Goal: Task Accomplishment & Management: Use online tool/utility

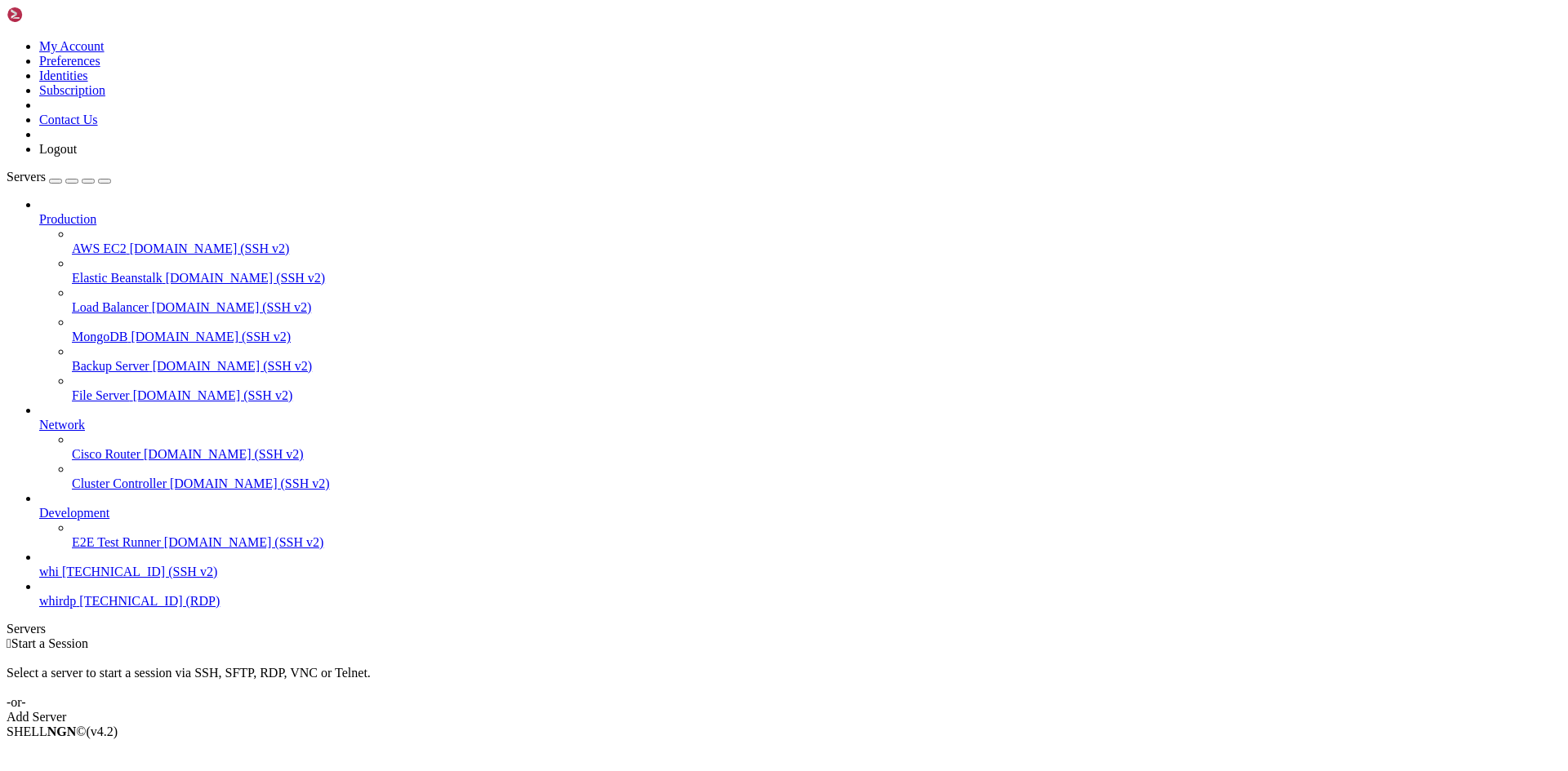
click at [93, 578] on span "[TECHNICAL_ID] (SSH v2)" at bounding box center [140, 571] width 155 height 14
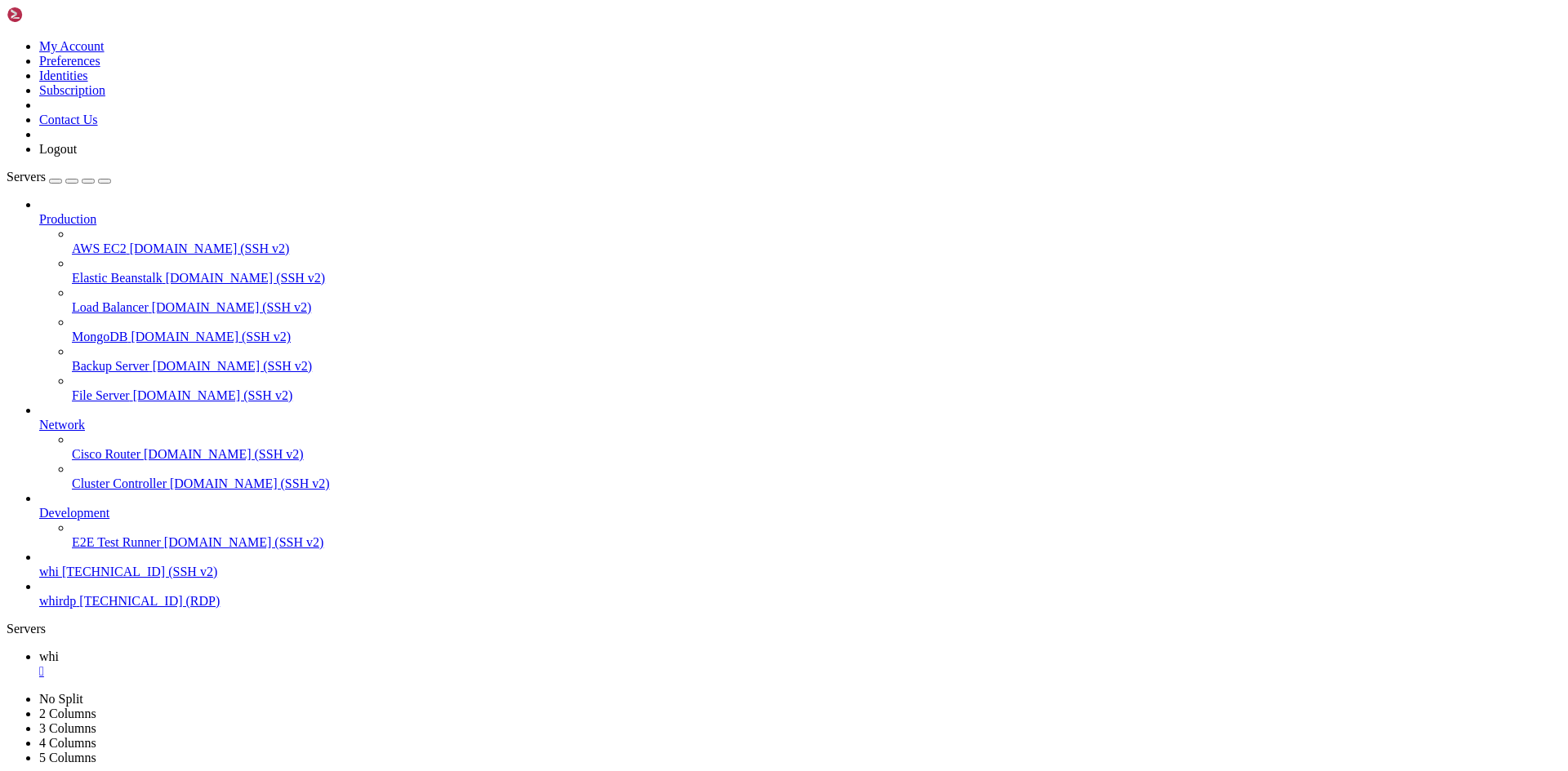
drag, startPoint x: 500, startPoint y: 1358, endPoint x: 361, endPoint y: 1302, distance: 149.9
drag, startPoint x: 310, startPoint y: 1322, endPoint x: 490, endPoint y: 1327, distance: 180.1
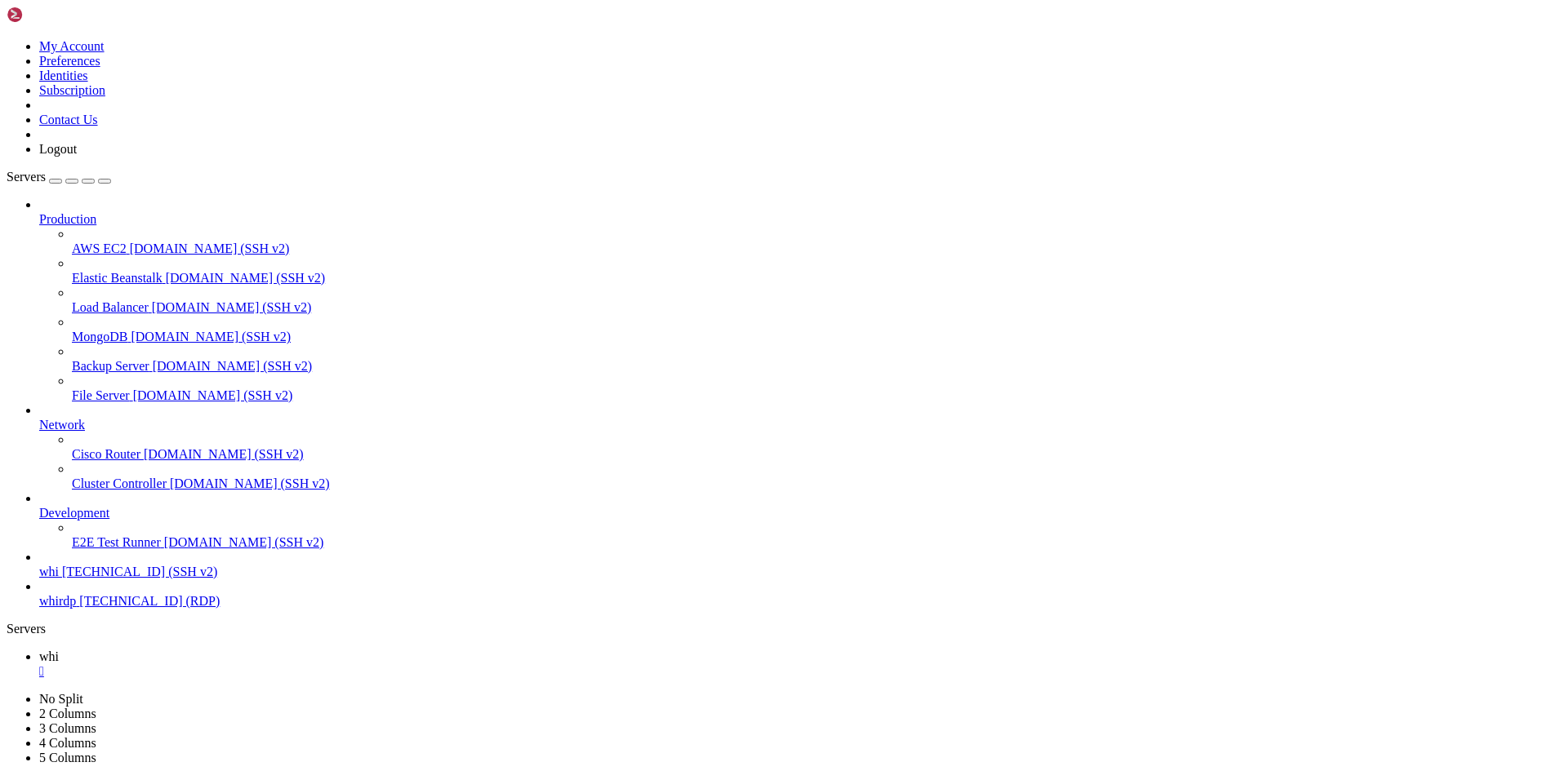
drag, startPoint x: 308, startPoint y: 1329, endPoint x: 752, endPoint y: 1329, distance: 444.0
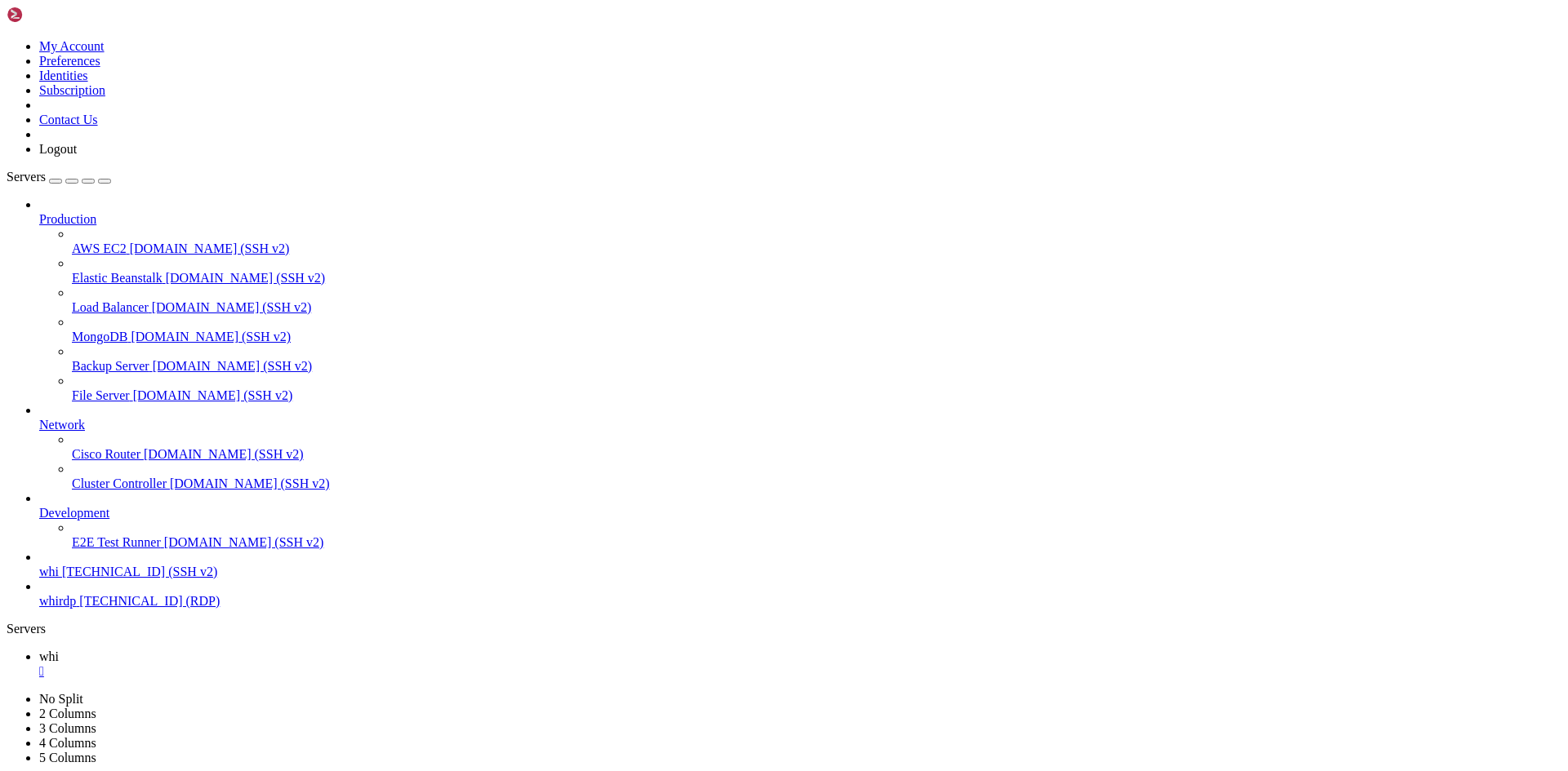
drag, startPoint x: 160, startPoint y: 945, endPoint x: 469, endPoint y: 1150, distance: 370.8
drag, startPoint x: 434, startPoint y: 1215, endPoint x: 405, endPoint y: 1144, distance: 76.7
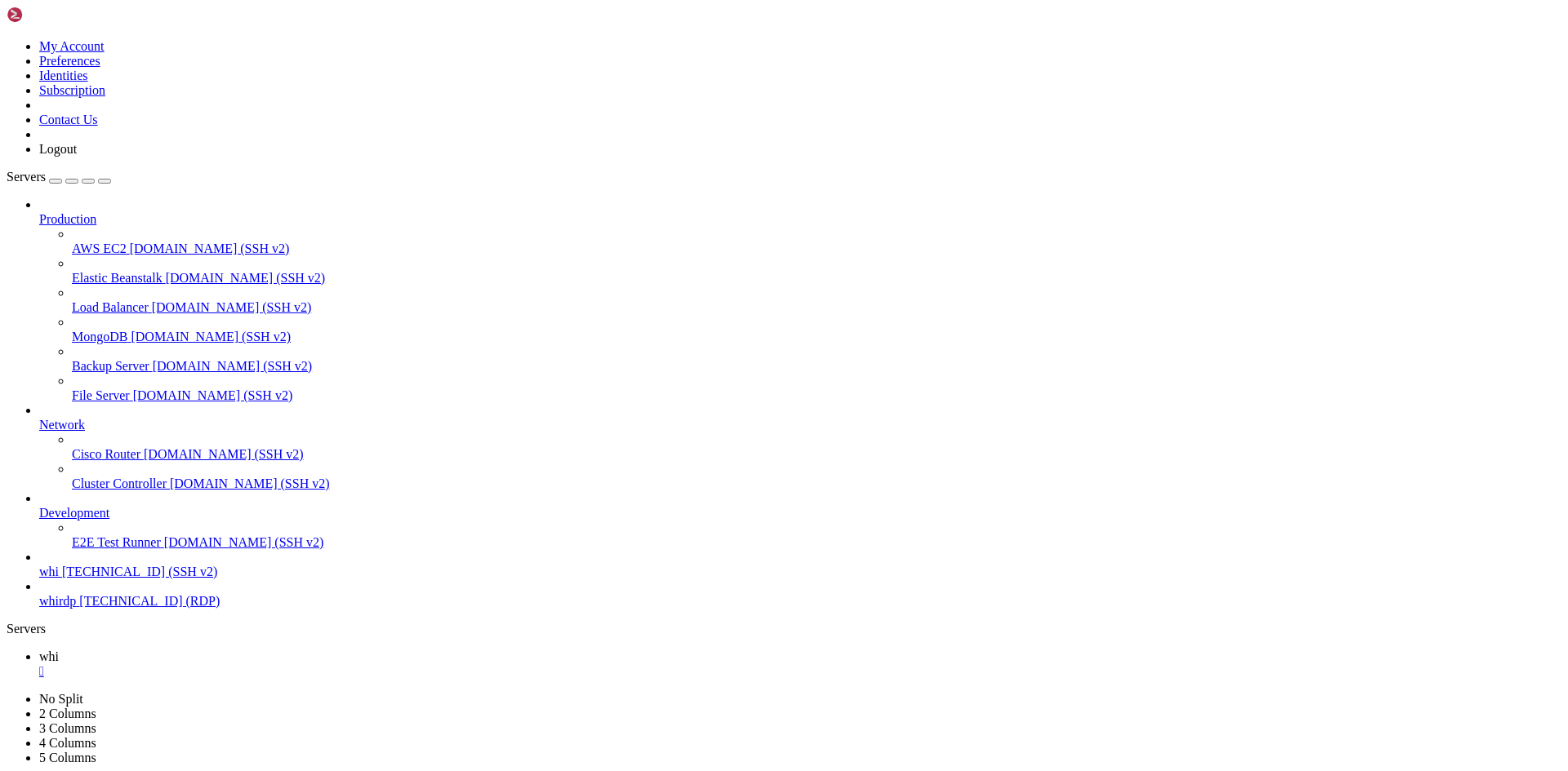
drag, startPoint x: 279, startPoint y: 969, endPoint x: 132, endPoint y: 1060, distance: 172.9
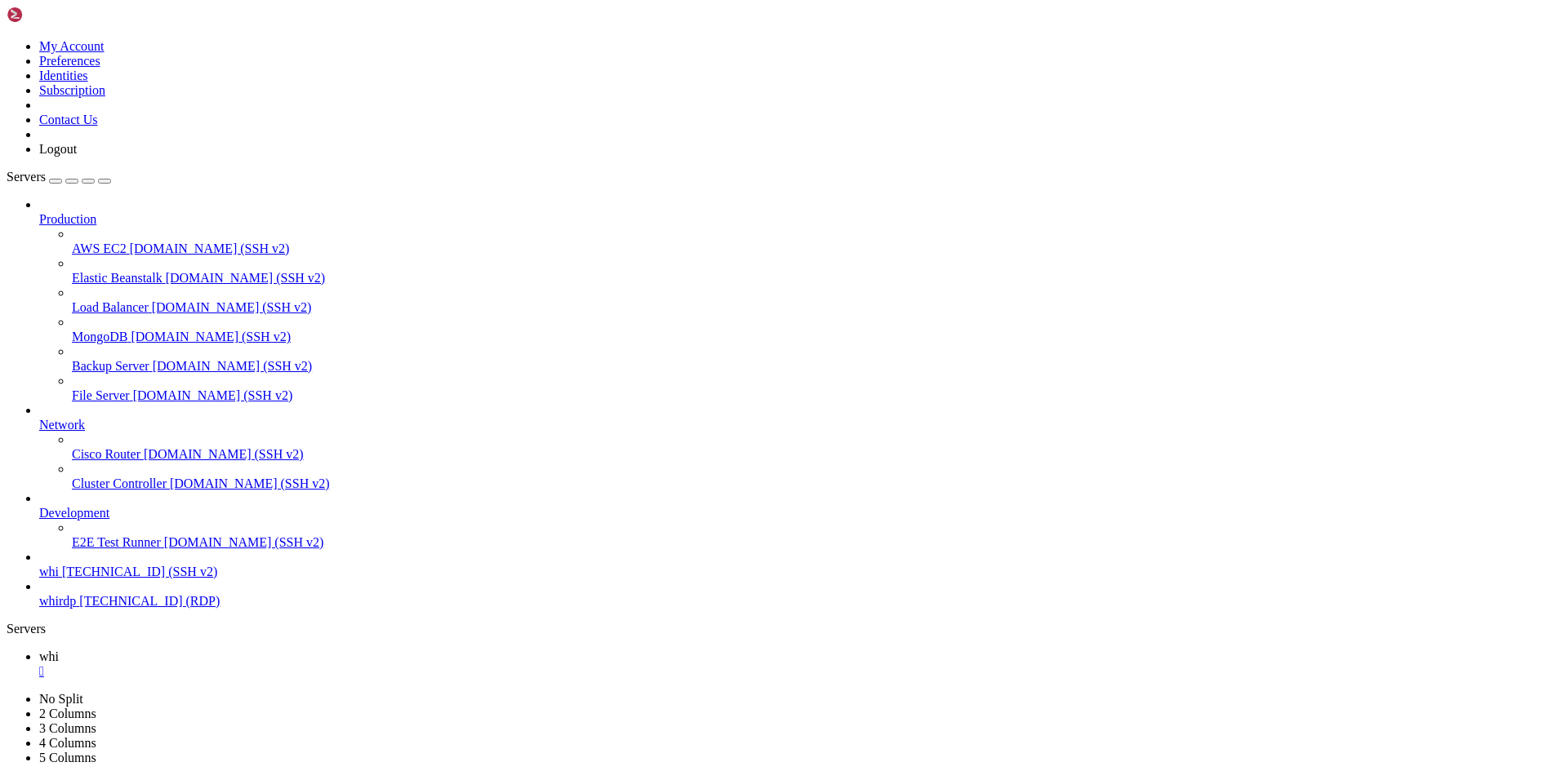
type input "/home/customer"
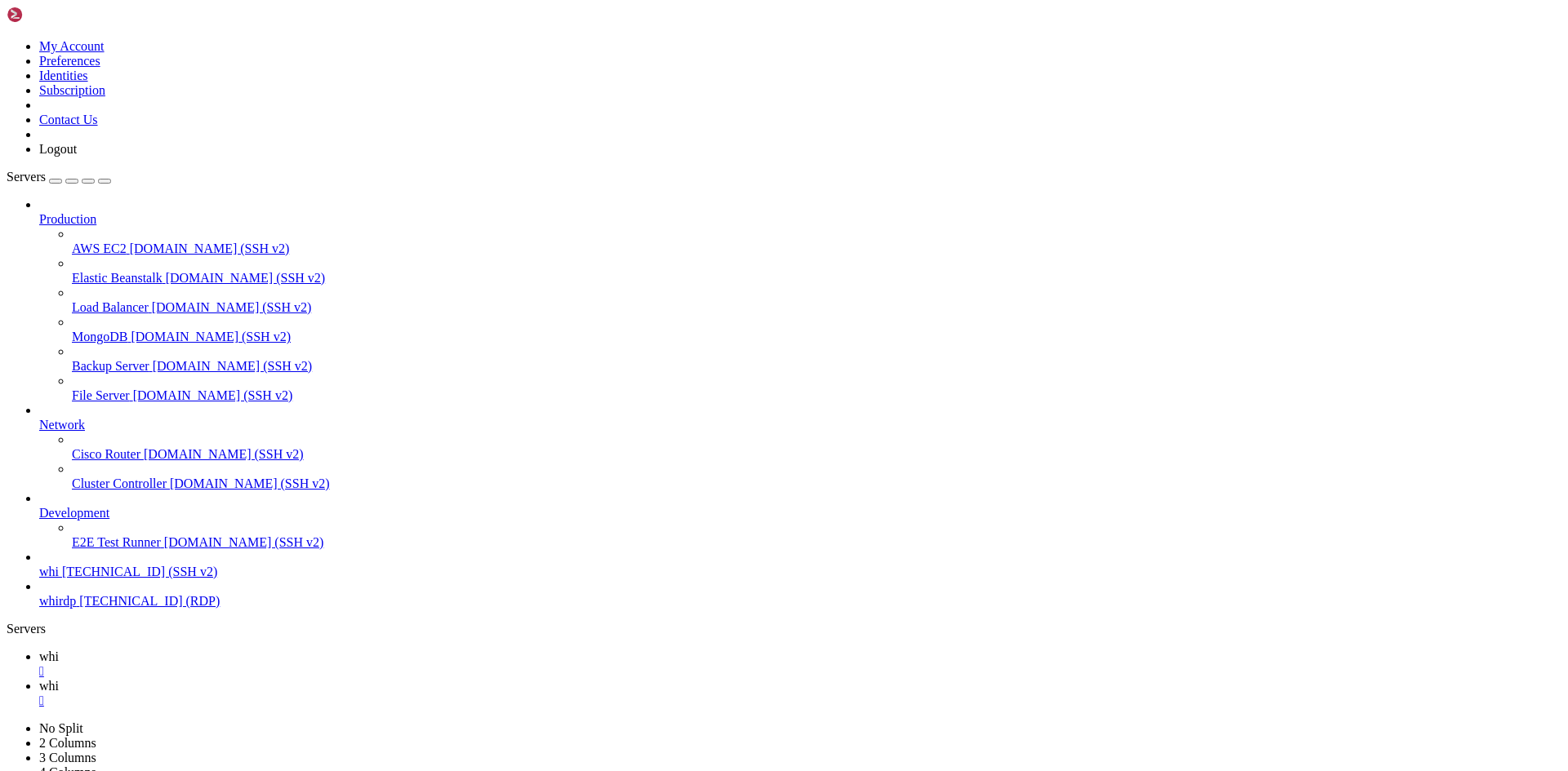
click at [59, 649] on span "whi" at bounding box center [49, 656] width 20 height 14
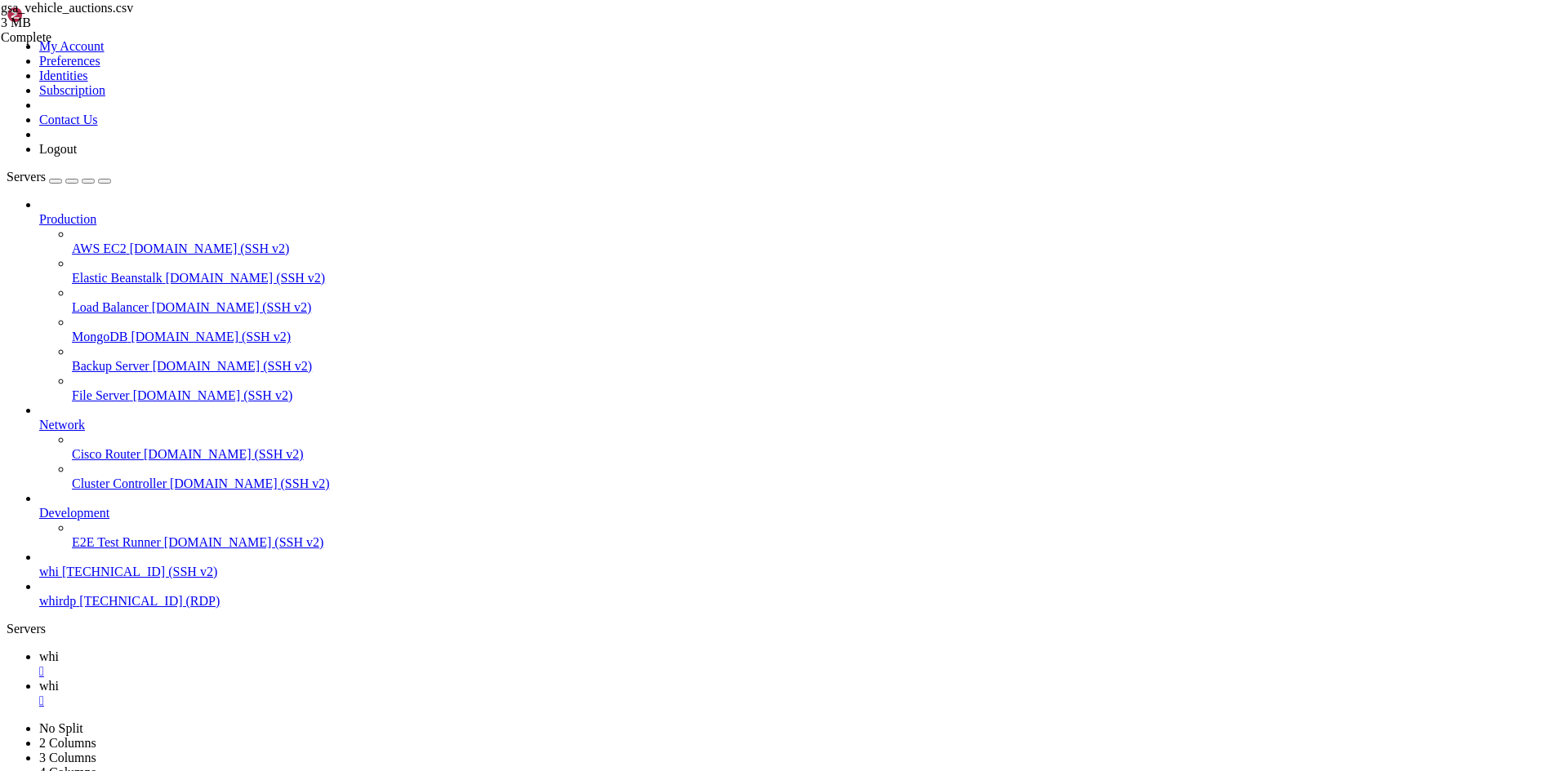
click at [315, 679] on link "whi " at bounding box center [799, 694] width 1522 height 30
click at [339, 694] on div "" at bounding box center [799, 701] width 1522 height 14
type input "/home/customer"
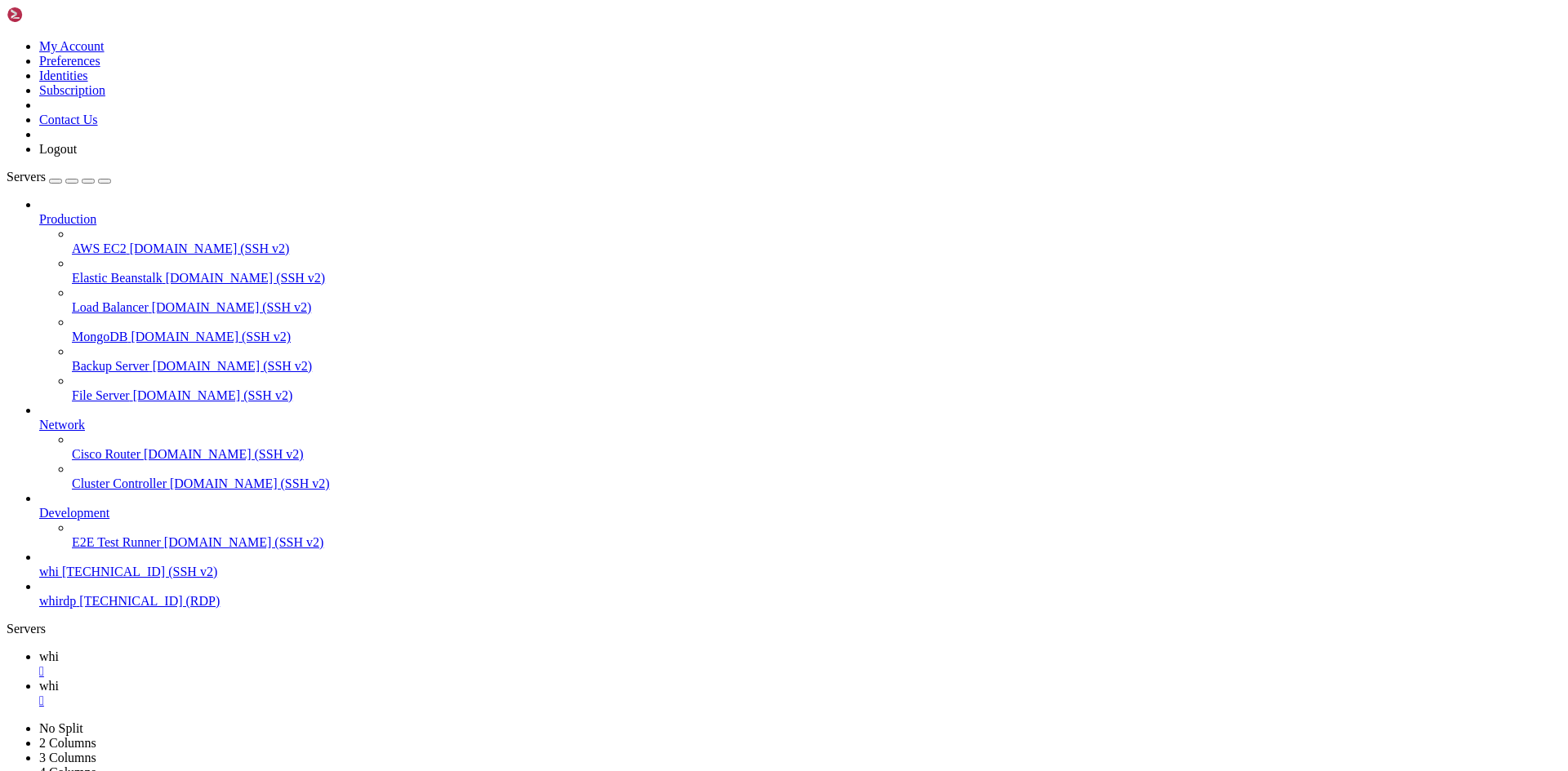
scroll to position [979, 0]
